Goal: Transaction & Acquisition: Download file/media

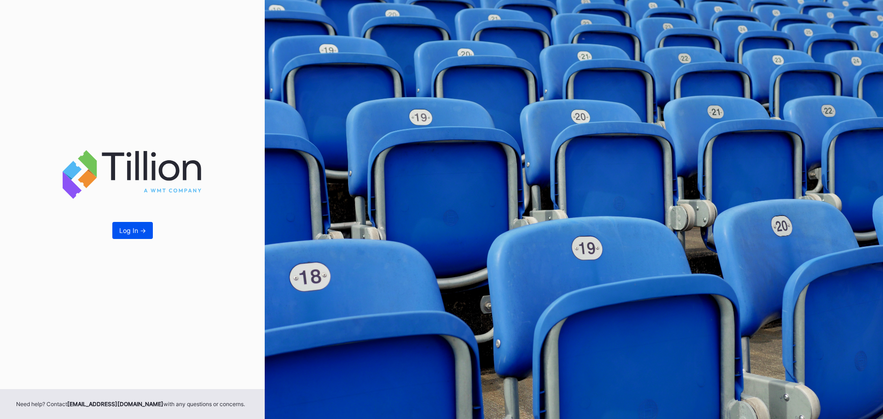
click at [128, 230] on div "Log In ->" at bounding box center [132, 231] width 27 height 8
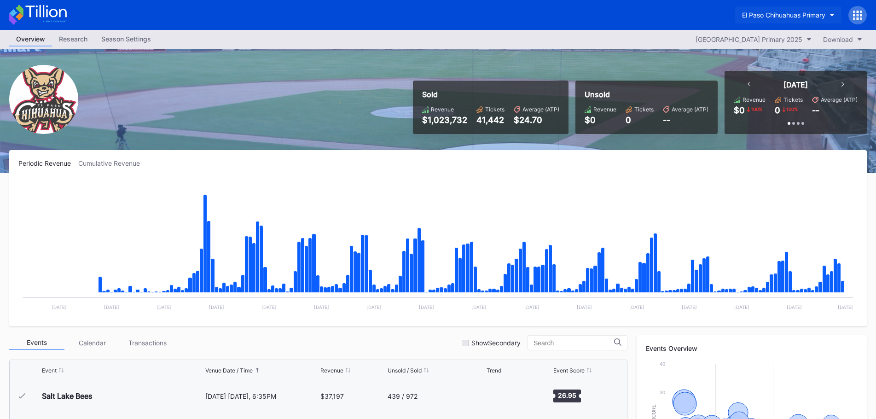
click at [833, 9] on button "El Paso Chihuahuas Primary" at bounding box center [788, 14] width 106 height 17
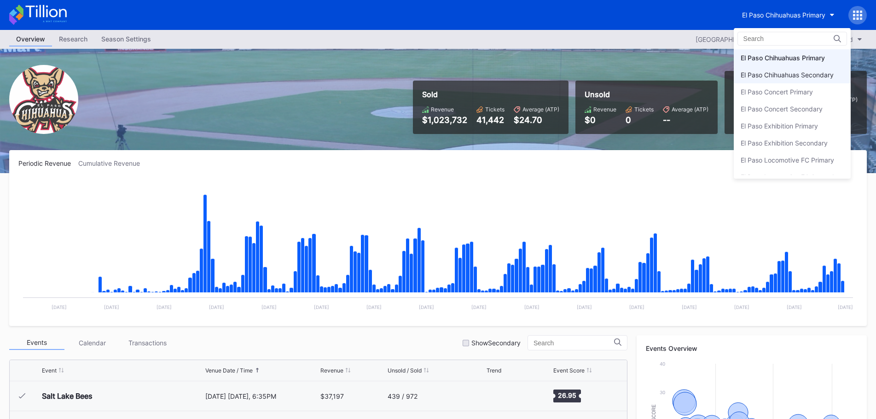
click at [813, 75] on div "El Paso Chihuahuas Secondary" at bounding box center [787, 75] width 93 height 8
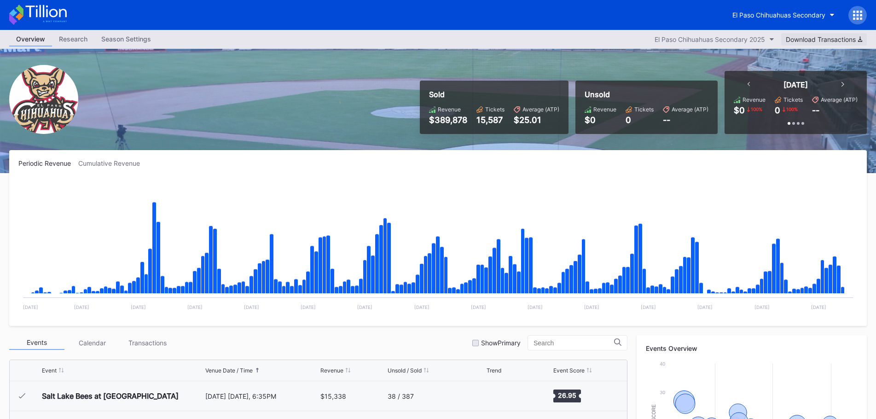
click at [835, 39] on div "Download Transactions" at bounding box center [824, 39] width 76 height 8
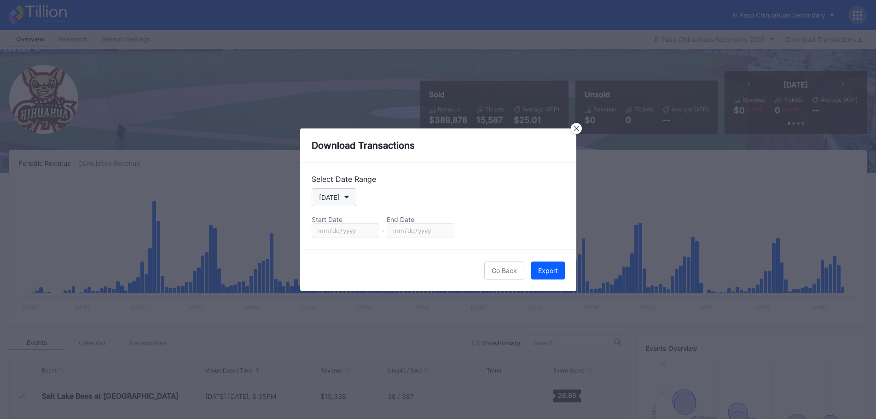
click at [354, 199] on button "[DATE]" at bounding box center [334, 197] width 45 height 18
click at [345, 309] on div "Custom" at bounding box center [338, 308] width 53 height 17
click at [372, 232] on input "[DATE]" at bounding box center [346, 230] width 68 height 15
type input "[DATE]"
click at [448, 229] on input "[DATE]" at bounding box center [421, 230] width 68 height 15
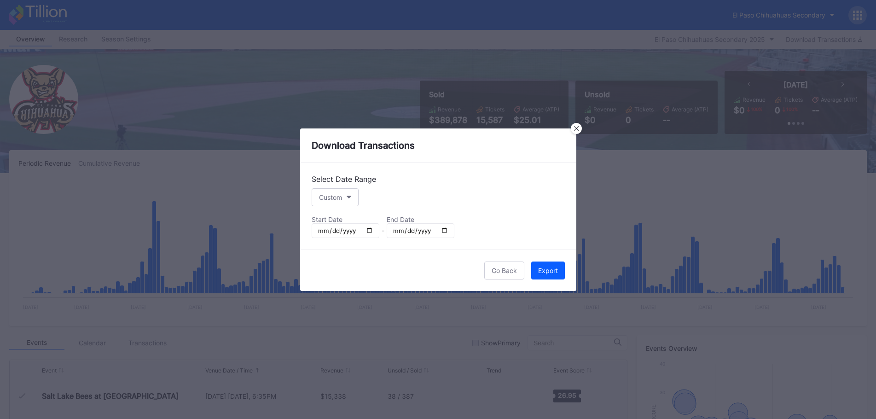
type input "[DATE]"
click at [532, 272] on button "Export" at bounding box center [548, 271] width 34 height 18
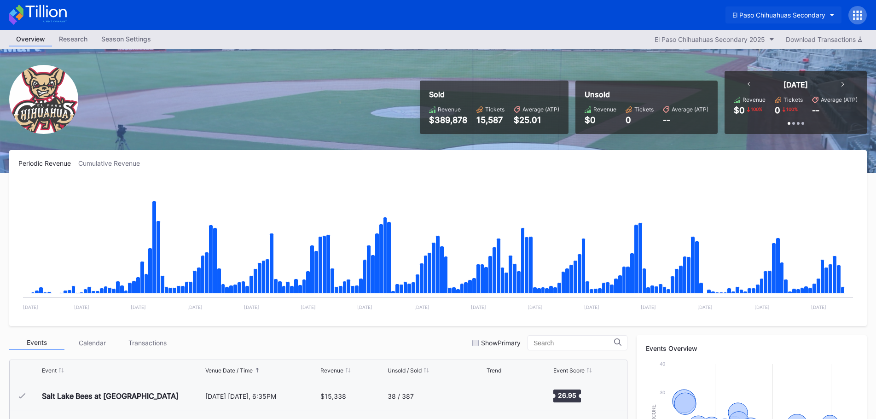
click at [774, 15] on div "El Paso Chihuahuas Secondary" at bounding box center [779, 15] width 93 height 8
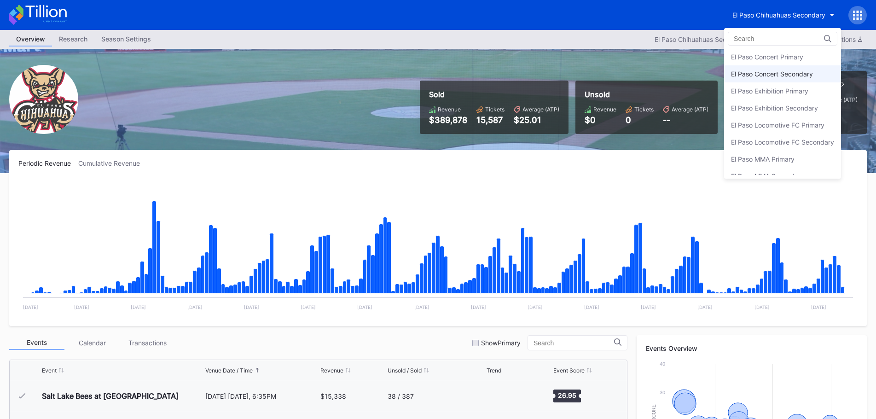
scroll to position [45, 0]
click at [778, 134] on div "El Paso Locomotive FC Secondary" at bounding box center [782, 132] width 103 height 8
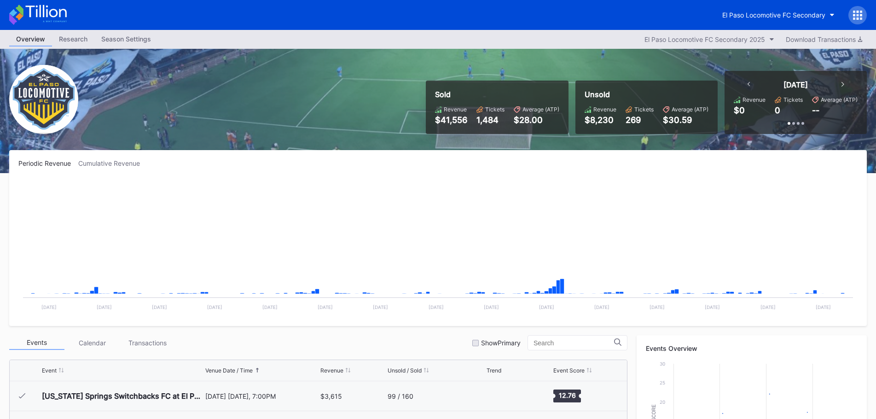
scroll to position [207, 0]
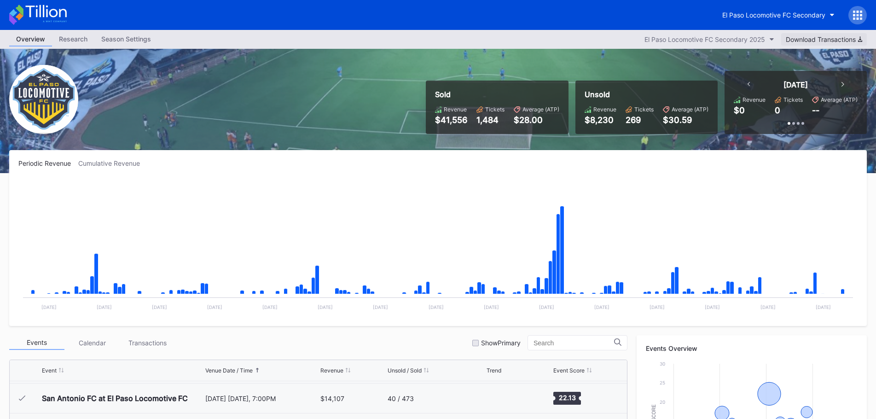
click at [826, 35] on div "Download Transactions" at bounding box center [824, 39] width 76 height 8
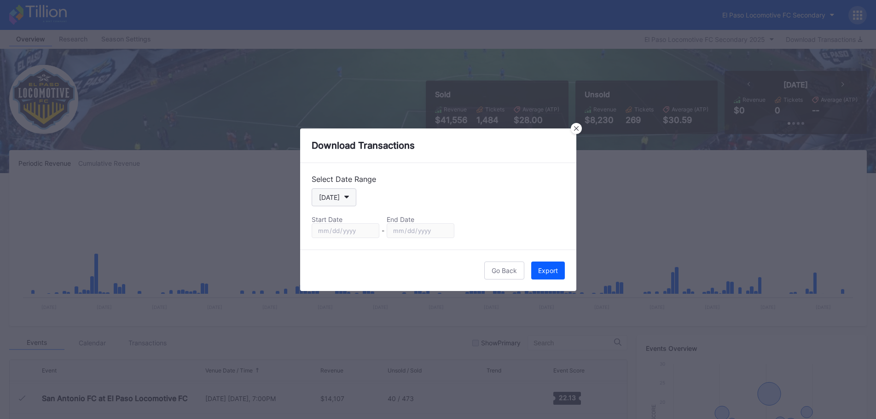
click at [347, 203] on button "[DATE]" at bounding box center [334, 197] width 45 height 18
click at [341, 312] on div "Custom" at bounding box center [330, 308] width 23 height 8
click at [368, 231] on input "[DATE]" at bounding box center [346, 230] width 68 height 15
type input "[DATE]"
click at [554, 275] on button "Export" at bounding box center [548, 271] width 34 height 18
